Goal: Information Seeking & Learning: Check status

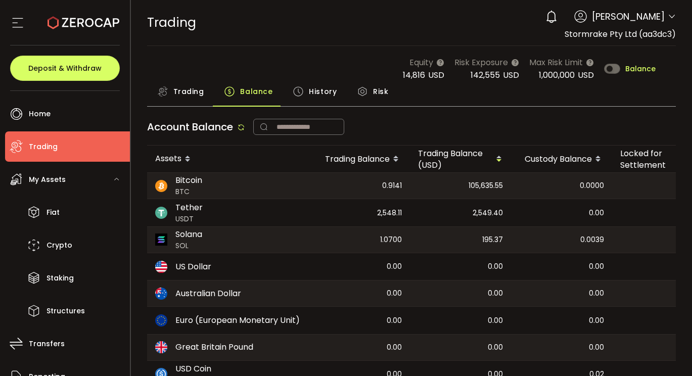
click at [392, 185] on span "0.9141" at bounding box center [392, 186] width 20 height 12
copy span "0.9141"
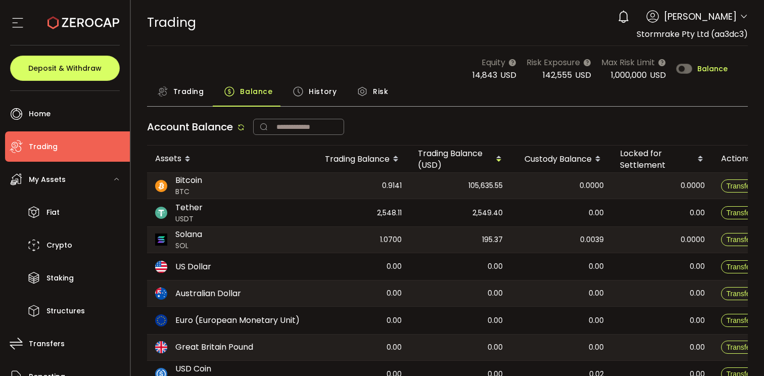
scroll to position [101, 0]
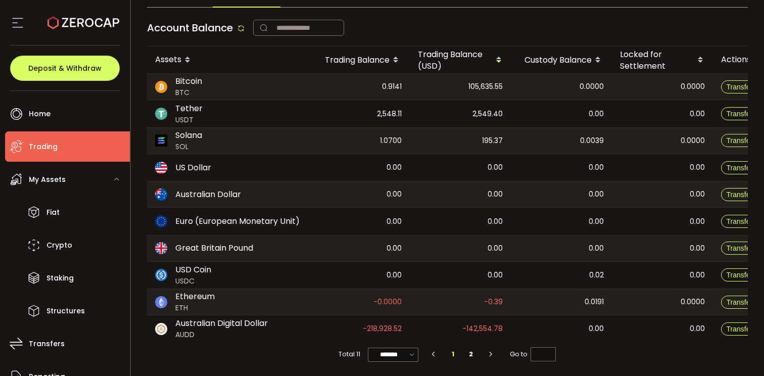
click at [388, 325] on span "-218,928.52" at bounding box center [382, 329] width 39 height 12
copy span "-218,928.52"
click at [393, 138] on span "1.0700" at bounding box center [391, 141] width 22 height 12
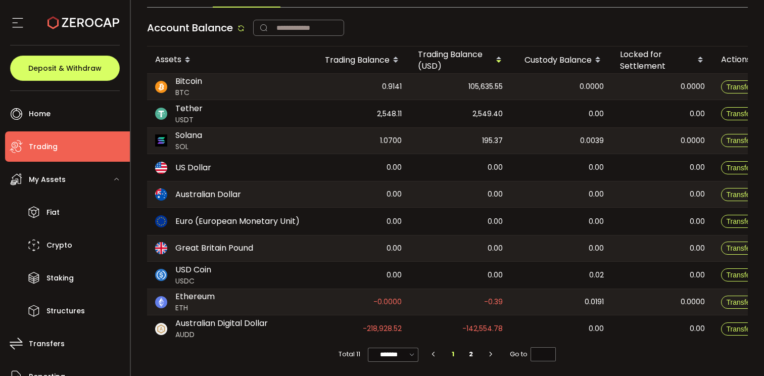
click at [393, 138] on span "1.0700" at bounding box center [391, 141] width 22 height 12
copy span "1.0700"
click at [394, 112] on span "2,548.11" at bounding box center [389, 114] width 25 height 12
copy span "2,548.11"
